Goal: Register for event/course

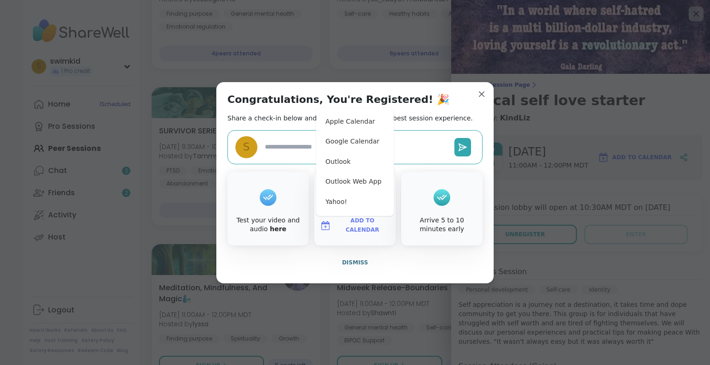
scroll to position [739, 0]
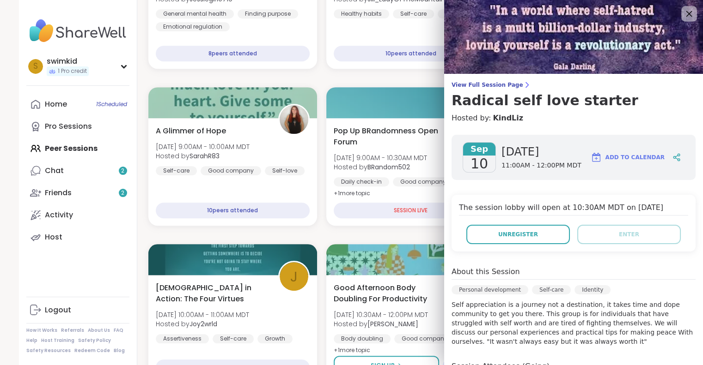
click at [683, 15] on icon at bounding box center [689, 14] width 12 height 12
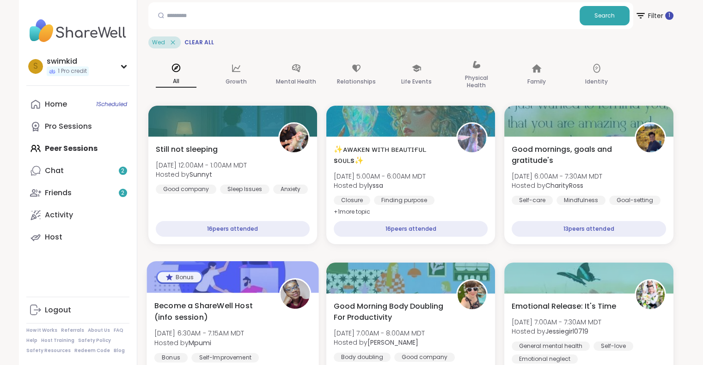
scroll to position [0, 0]
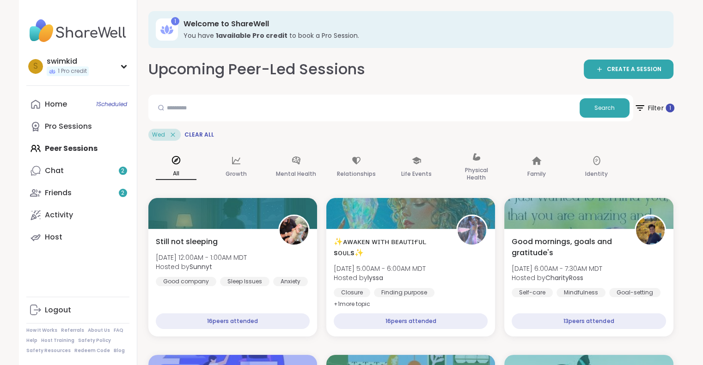
click at [660, 110] on span "Filter 1" at bounding box center [653, 108] width 40 height 23
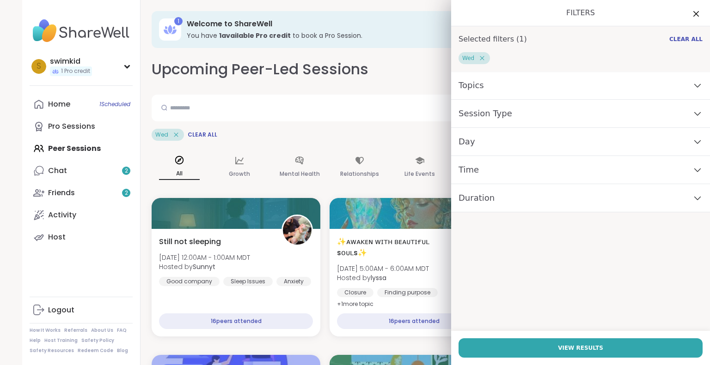
click at [510, 144] on div "Day" at bounding box center [580, 142] width 259 height 28
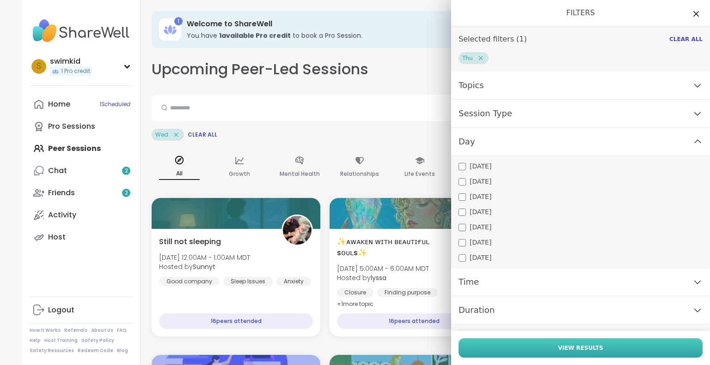
click at [626, 345] on button "View Results" at bounding box center [580, 348] width 244 height 19
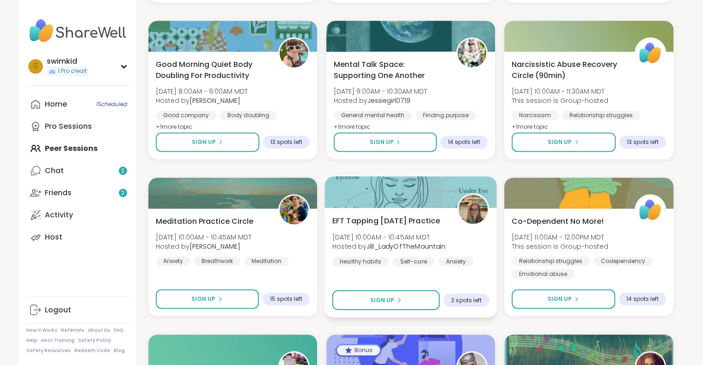
scroll to position [508, 0]
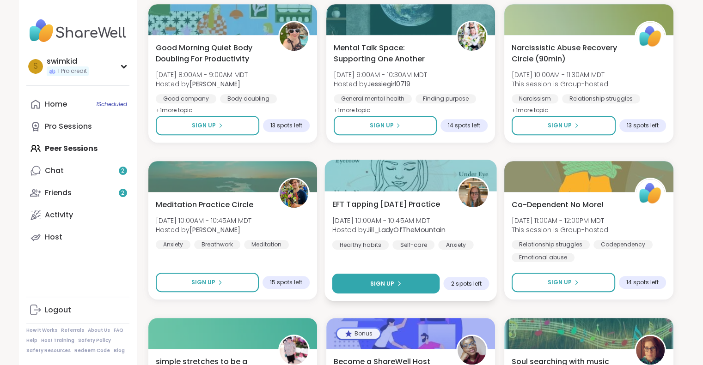
click at [364, 284] on button "Sign Up" at bounding box center [386, 284] width 108 height 20
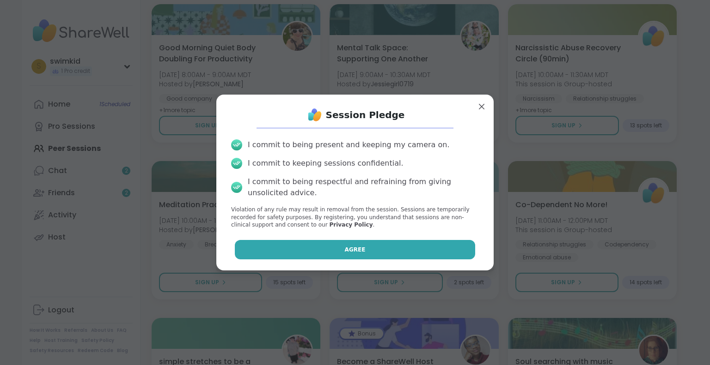
click at [308, 249] on button "Agree" at bounding box center [355, 249] width 241 height 19
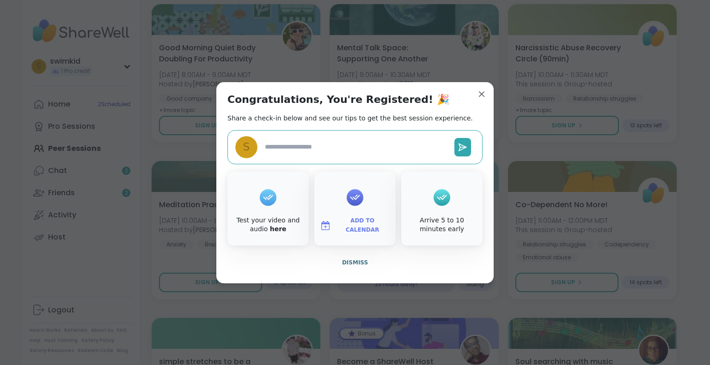
click at [338, 227] on span "Add to Calendar" at bounding box center [361, 226] width 55 height 18
click at [359, 138] on button "Google Calendar" at bounding box center [355, 142] width 70 height 20
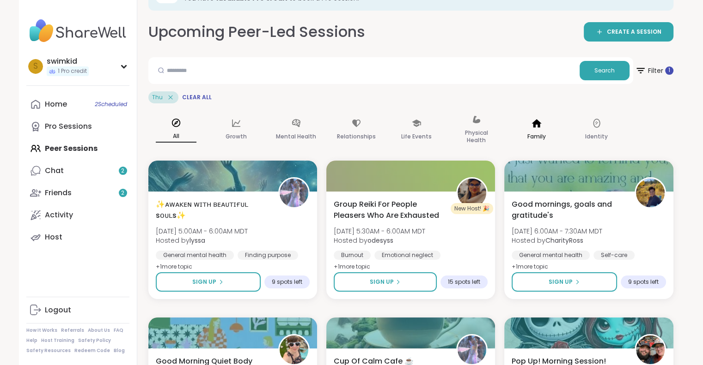
scroll to position [0, 0]
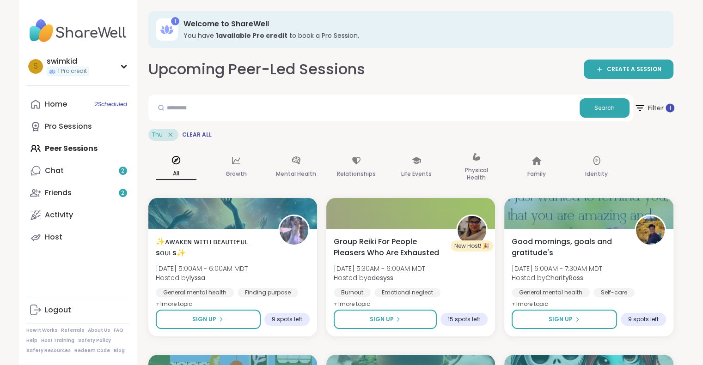
click at [650, 105] on span "Filter 1" at bounding box center [653, 108] width 40 height 23
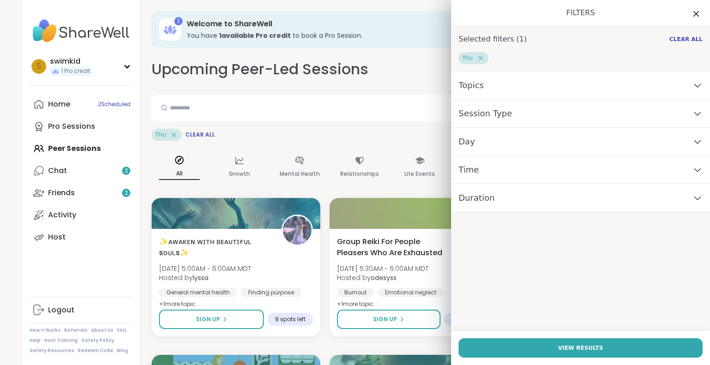
click at [474, 146] on div "Day" at bounding box center [580, 142] width 259 height 28
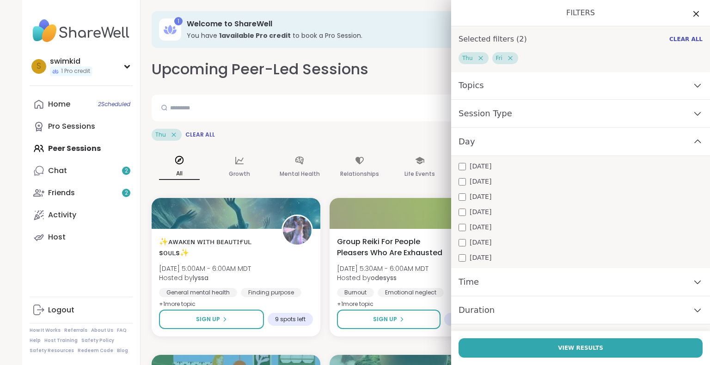
click at [469, 210] on span "[DATE]" at bounding box center [480, 212] width 22 height 10
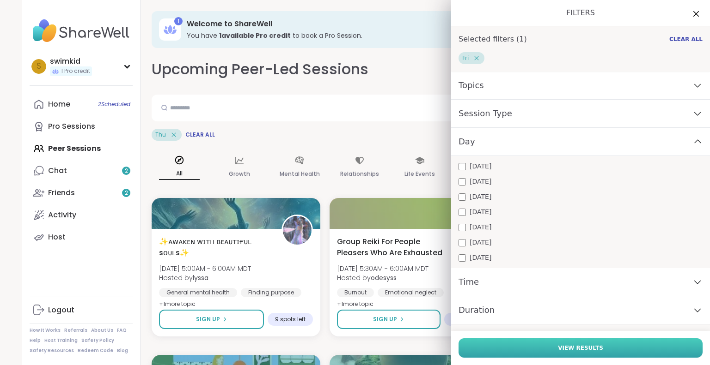
click at [530, 352] on button "View Results" at bounding box center [580, 348] width 244 height 19
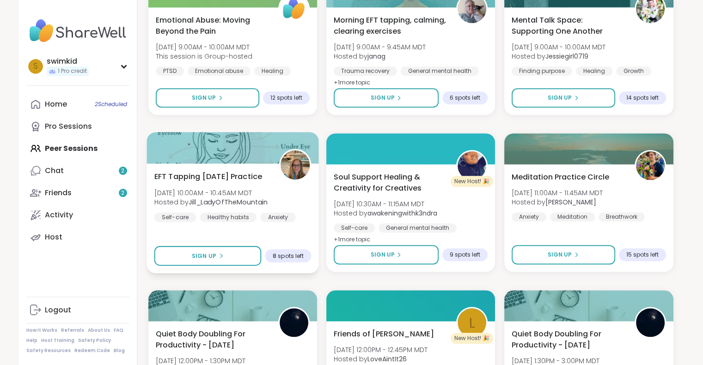
scroll to position [739, 0]
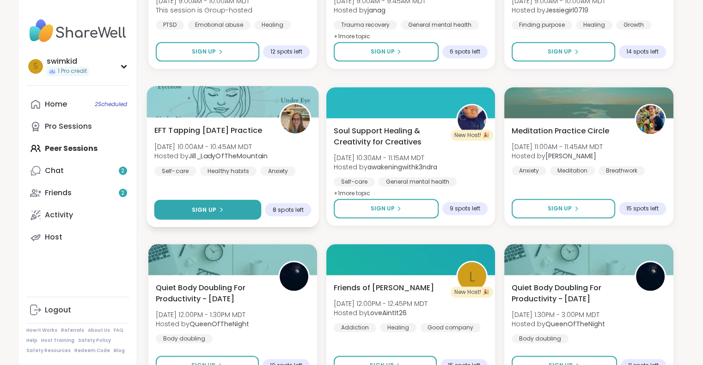
click at [215, 210] on span "Sign Up" at bounding box center [203, 210] width 24 height 8
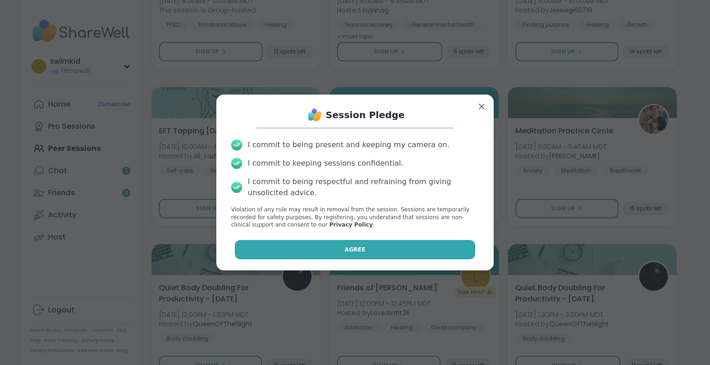
click at [314, 247] on button "Agree" at bounding box center [355, 249] width 241 height 19
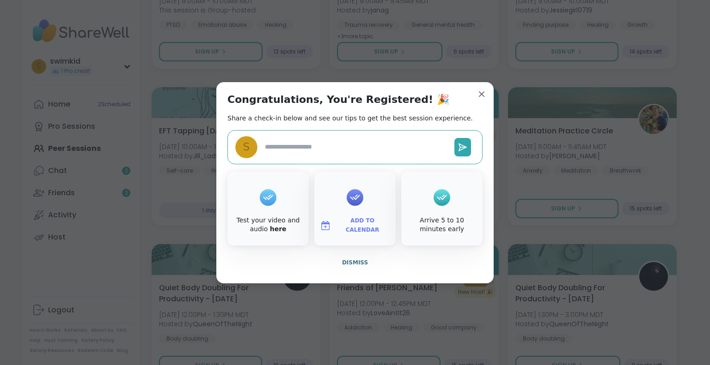
type textarea "*"
click at [332, 228] on button "Add to Calendar" at bounding box center [355, 225] width 78 height 19
click at [327, 144] on button "Google Calendar" at bounding box center [355, 142] width 70 height 20
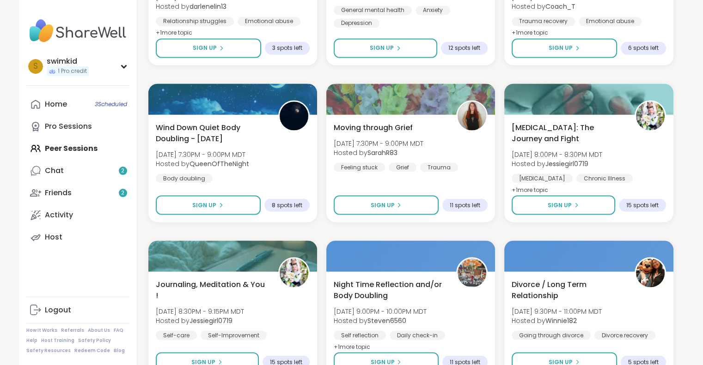
scroll to position [1737, 0]
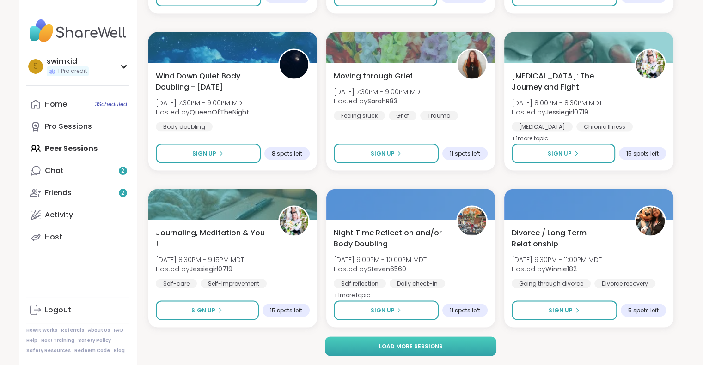
click at [436, 344] on span "Load more sessions" at bounding box center [410, 346] width 64 height 8
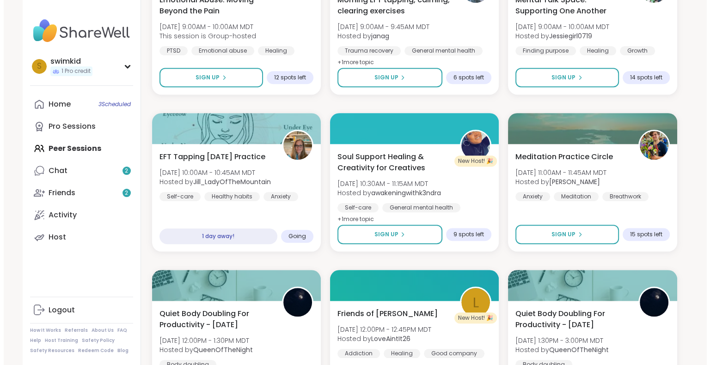
scroll to position [693, 0]
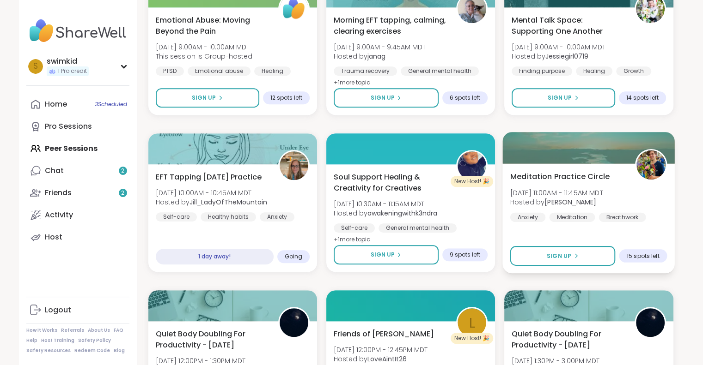
click at [521, 173] on span "Meditation Practice Circle" at bounding box center [559, 176] width 99 height 11
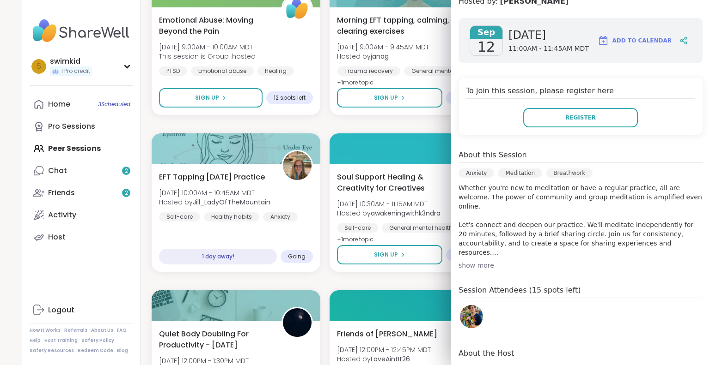
scroll to position [139, 0]
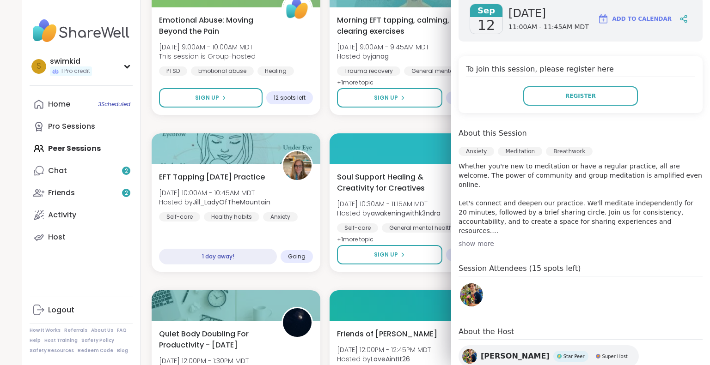
click at [472, 245] on div "show more" at bounding box center [580, 243] width 244 height 9
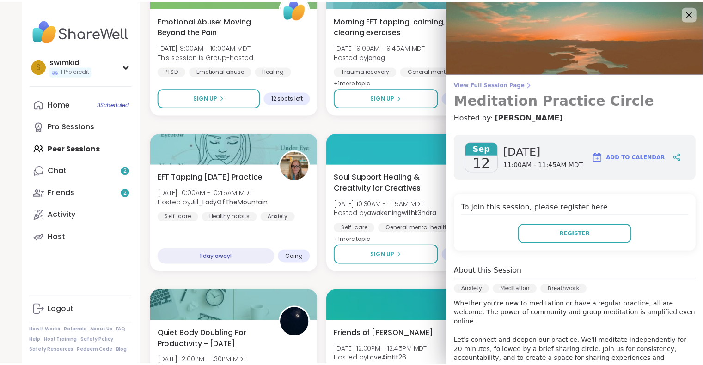
scroll to position [0, 0]
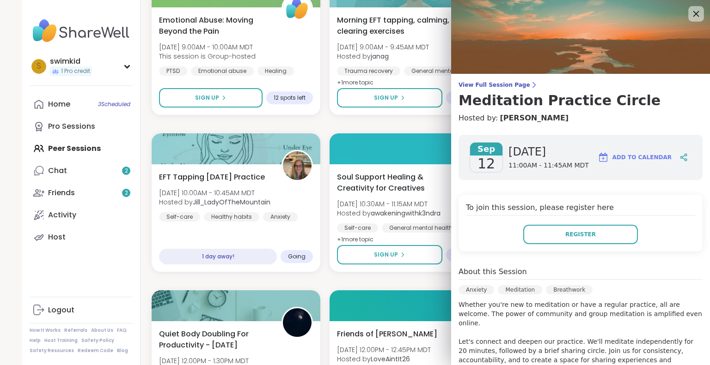
click at [693, 12] on icon at bounding box center [696, 14] width 6 height 6
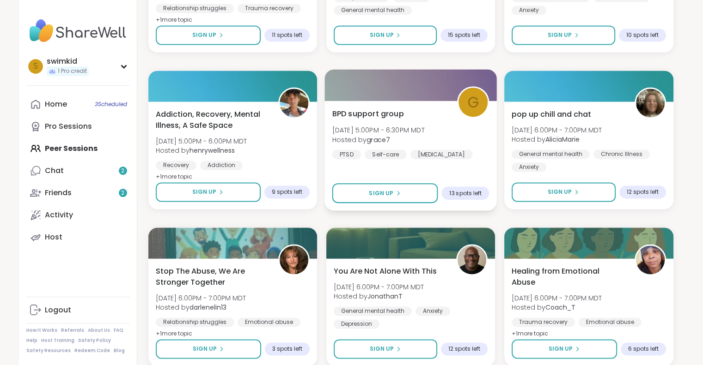
scroll to position [1386, 0]
